Goal: Obtain resource: Obtain resource

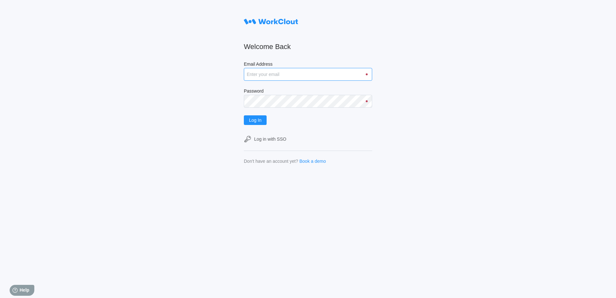
click at [305, 75] on input "Email Address" at bounding box center [308, 74] width 128 height 13
type input "[EMAIL_ADDRESS][DOMAIN_NAME]"
click at [244, 115] on button "Log In" at bounding box center [255, 120] width 23 height 10
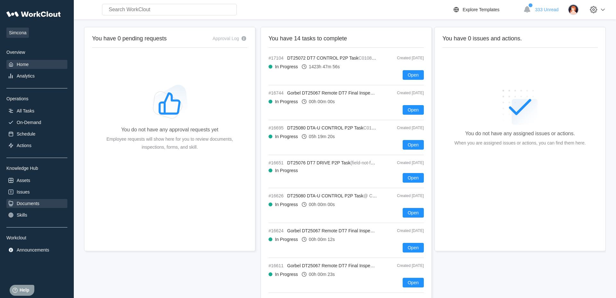
click at [27, 204] on div "Documents" at bounding box center [28, 203] width 23 height 5
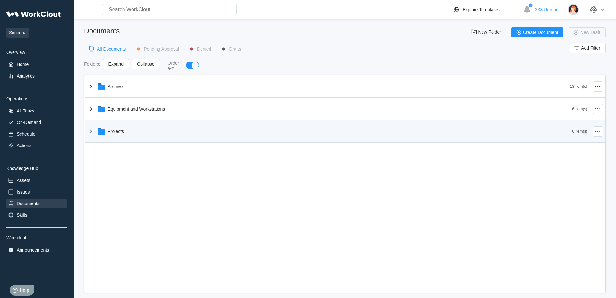
click at [109, 132] on div "Projects" at bounding box center [116, 131] width 16 height 5
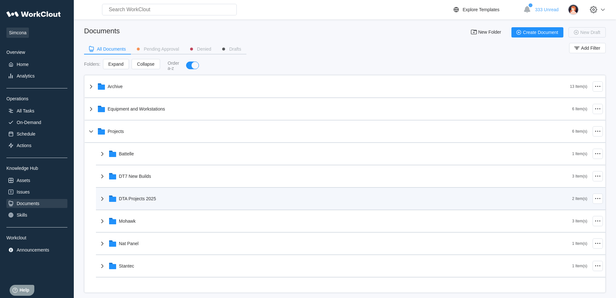
click at [136, 201] on div "DTA Projects 2025" at bounding box center [137, 198] width 37 height 5
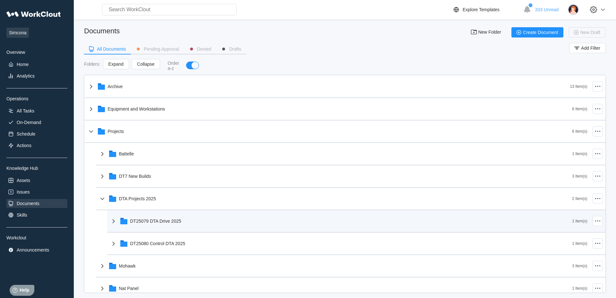
click at [152, 222] on div "DT25079 DTA Drive 2025" at bounding box center [155, 221] width 51 height 5
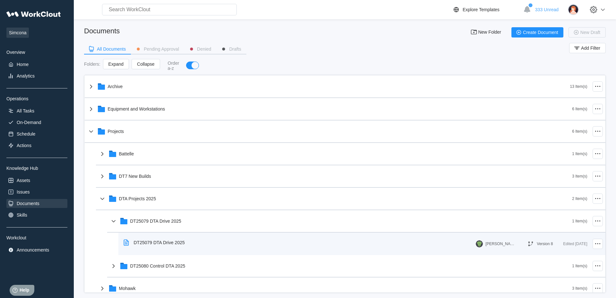
click at [148, 245] on div "DT25079 DTA Drive 2025" at bounding box center [159, 242] width 51 height 5
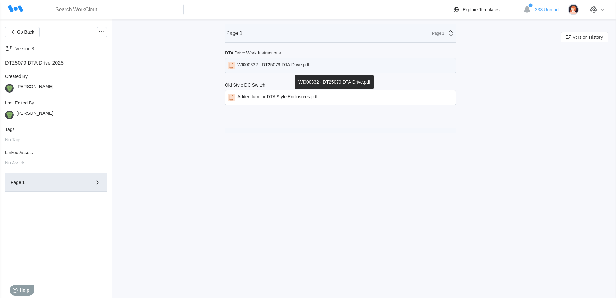
click at [279, 67] on div "WI000332 - DT25079 DTA Drive.pdf" at bounding box center [273, 65] width 72 height 7
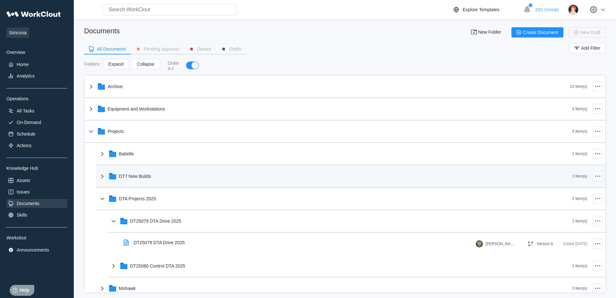
click at [133, 178] on div "DT7 New Builds" at bounding box center [135, 176] width 32 height 5
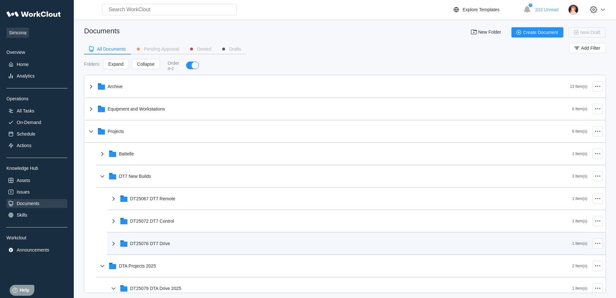
click at [151, 248] on div "DT25076 DT7 Drive" at bounding box center [341, 243] width 463 height 17
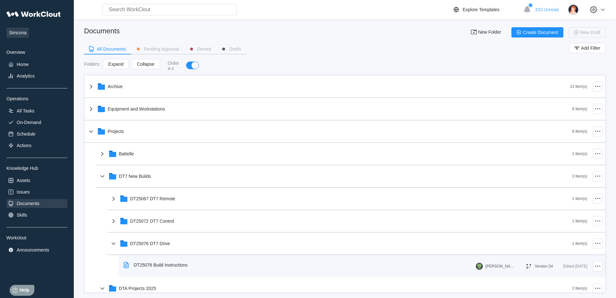
click at [158, 266] on div "DT25076 Build Instructions" at bounding box center [161, 265] width 54 height 5
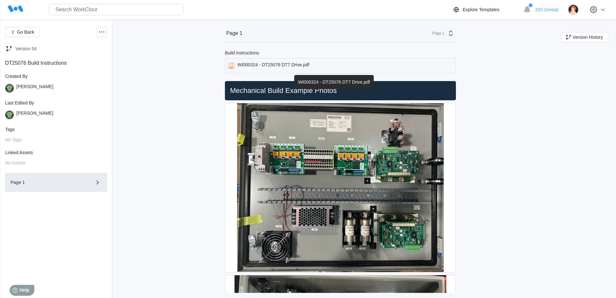
click at [296, 64] on div "WI000324 - DT25076 DT7 Drive.pdf" at bounding box center [273, 65] width 72 height 7
